Goal: Transaction & Acquisition: Purchase product/service

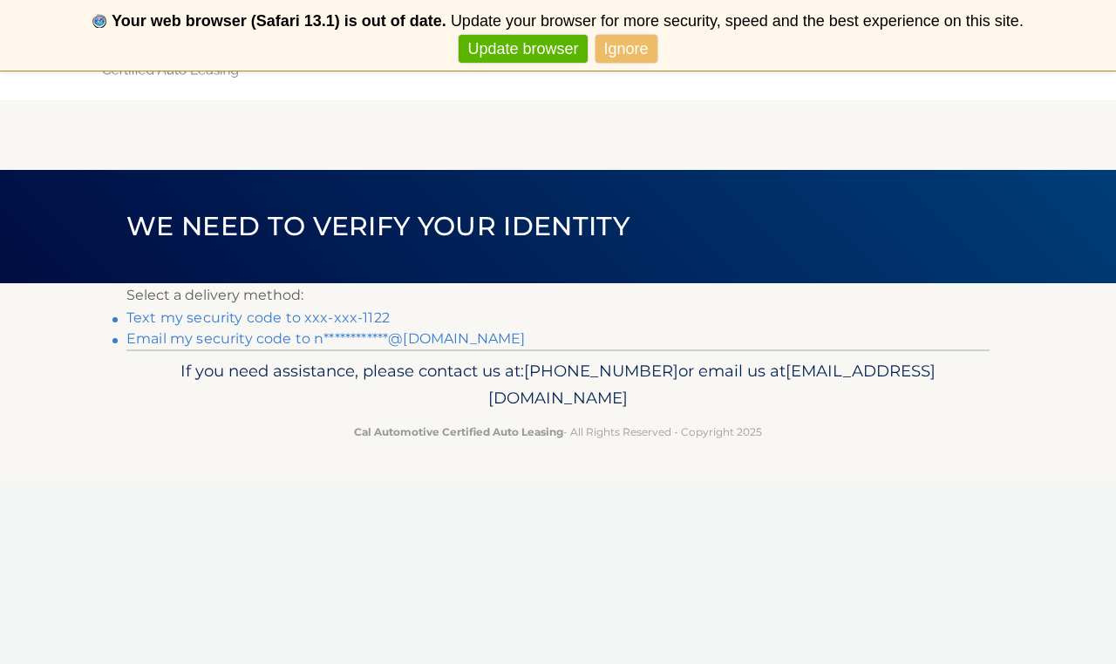
click at [257, 318] on link "Text my security code to xxx-xxx-1122" at bounding box center [257, 318] width 263 height 17
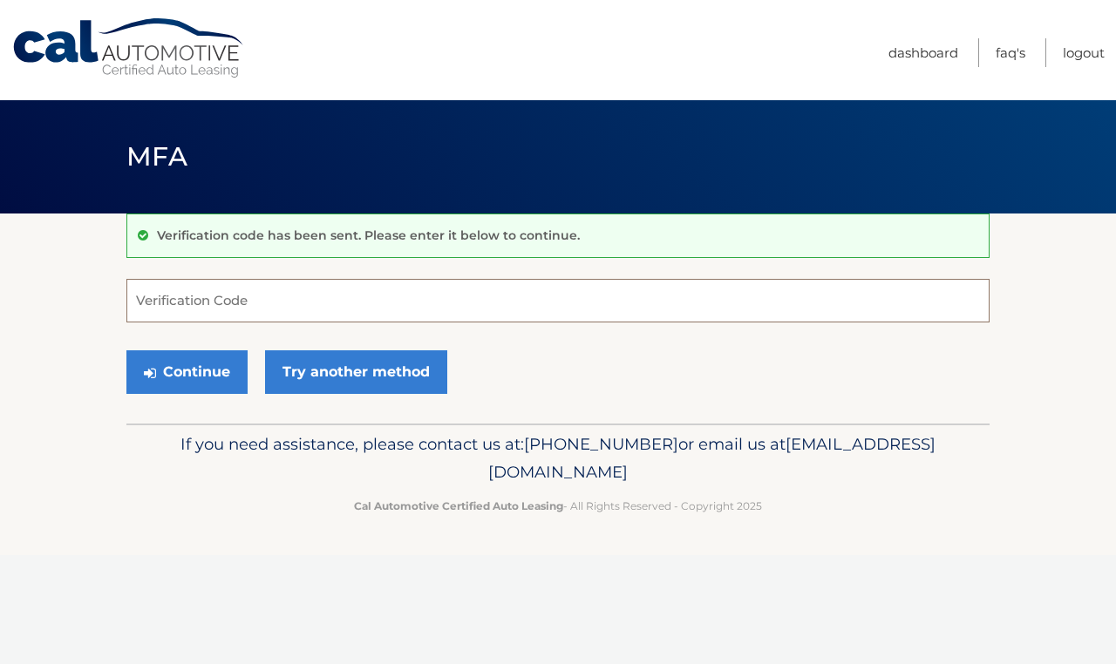
click at [228, 291] on input "Verification Code" at bounding box center [557, 301] width 863 height 44
type input "692950"
click at [156, 380] on button "Continue" at bounding box center [186, 372] width 121 height 44
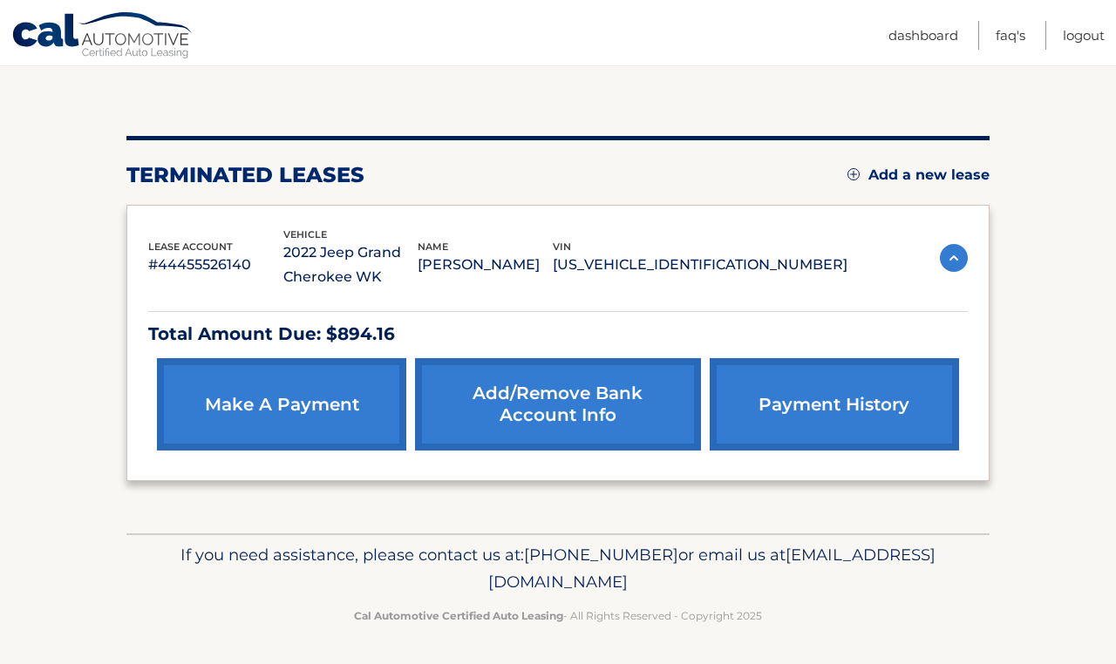
scroll to position [155, 0]
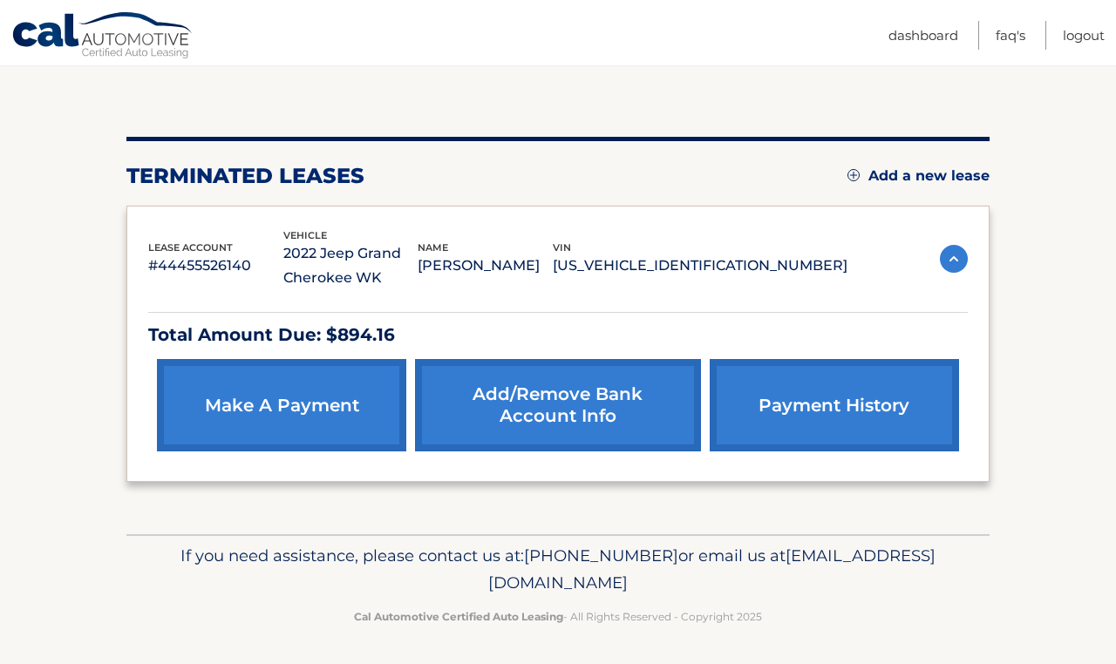
click at [247, 397] on link "make a payment" at bounding box center [281, 405] width 249 height 92
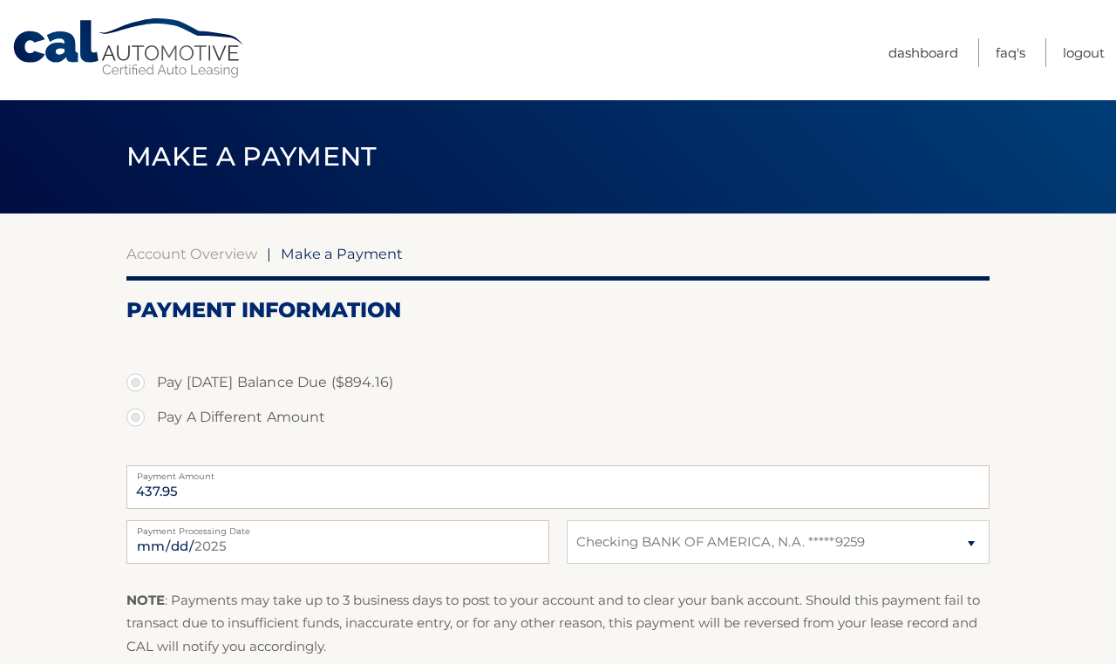
select select "OWRkNzNlMmYtYjNjNi00MjJhLWIyYWMtODFjYWZkNTRkYjcx"
click at [134, 380] on label "Pay Today's Balance Due ($894.16)" at bounding box center [557, 382] width 863 height 35
click at [134, 380] on input "Pay Today's Balance Due ($894.16)" at bounding box center [141, 379] width 17 height 28
radio input "true"
type input "894.16"
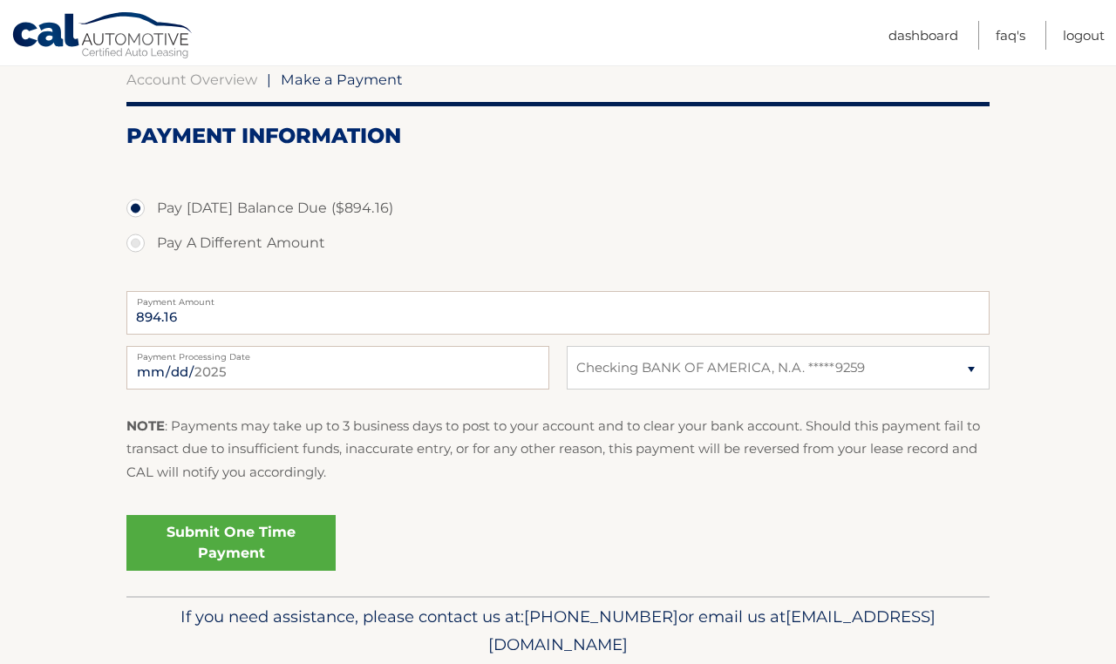
scroll to position [176, 0]
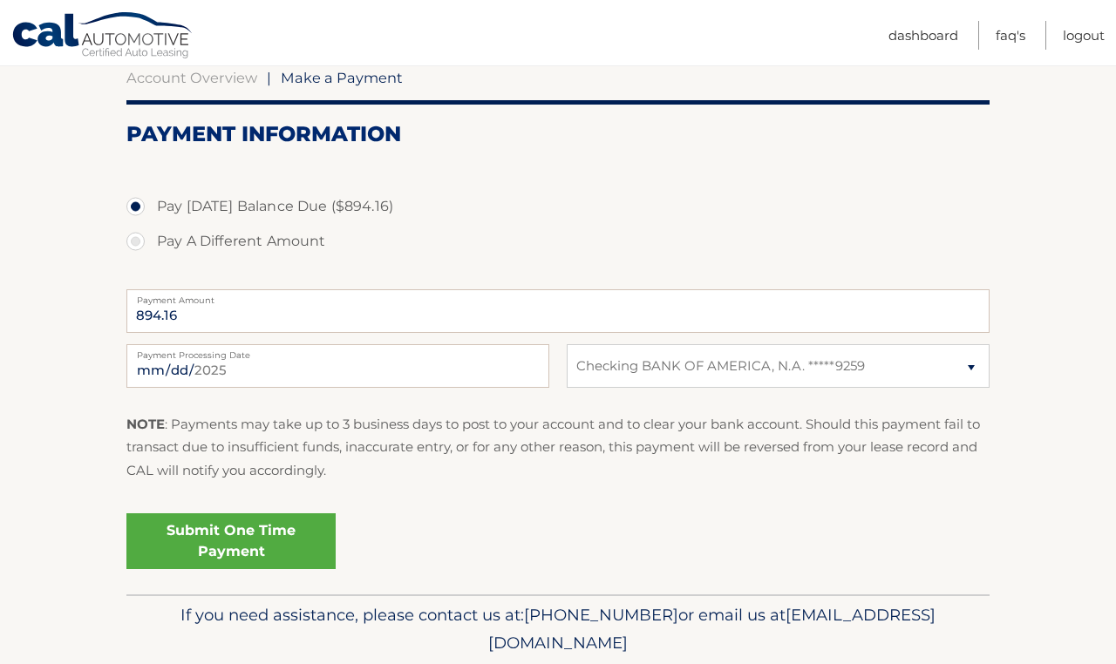
click at [246, 541] on link "Submit One Time Payment" at bounding box center [230, 542] width 209 height 56
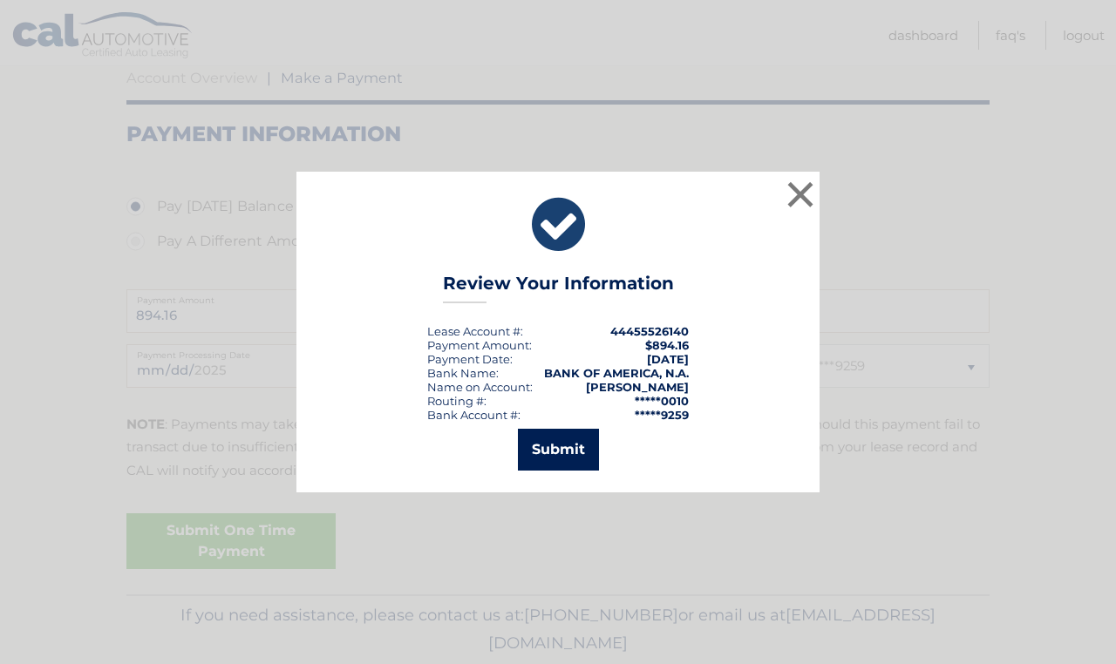
click at [551, 455] on button "Submit" at bounding box center [558, 450] width 81 height 42
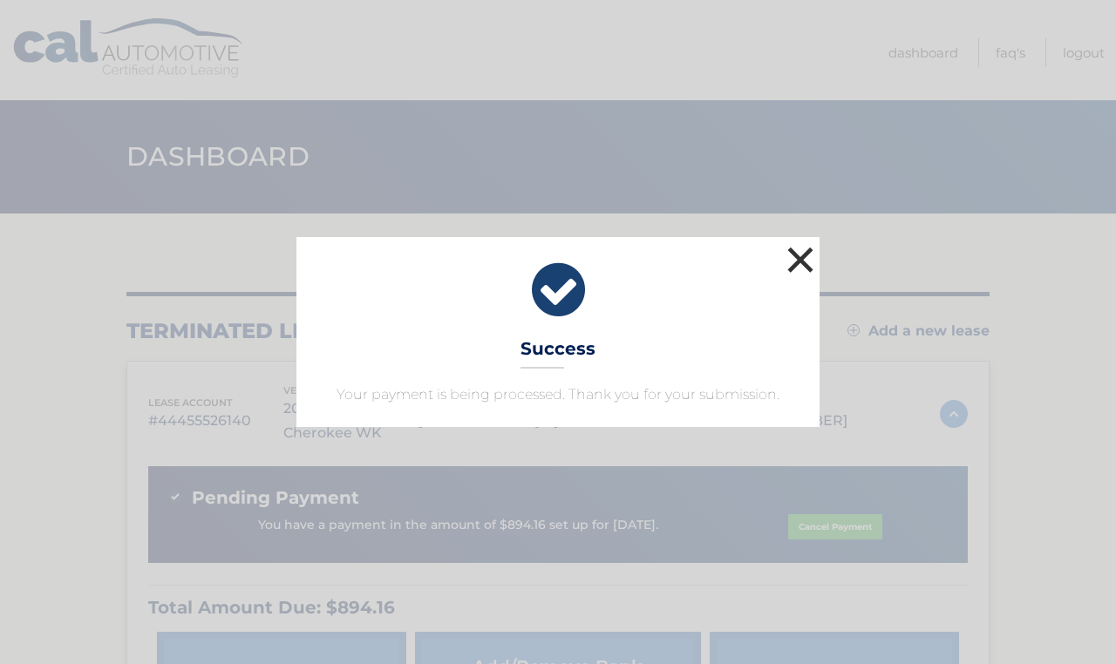
click at [800, 255] on button "×" at bounding box center [800, 259] width 35 height 35
